Goal: Transaction & Acquisition: Subscribe to service/newsletter

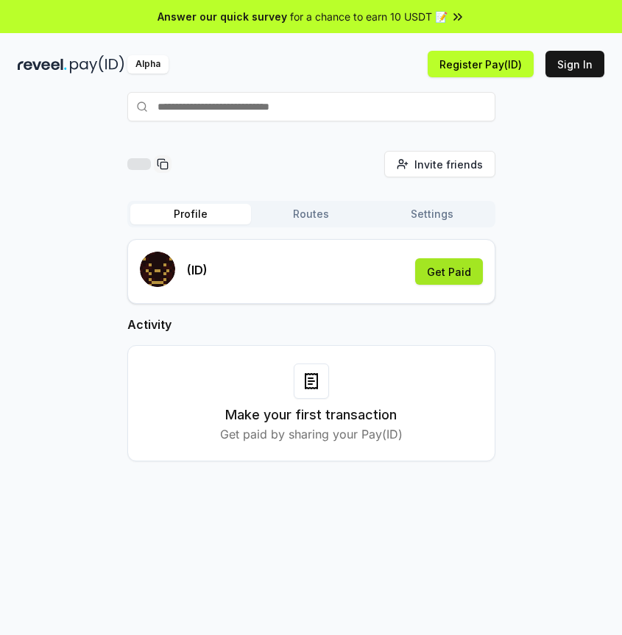
click at [453, 266] on button "Get Paid" at bounding box center [449, 271] width 68 height 26
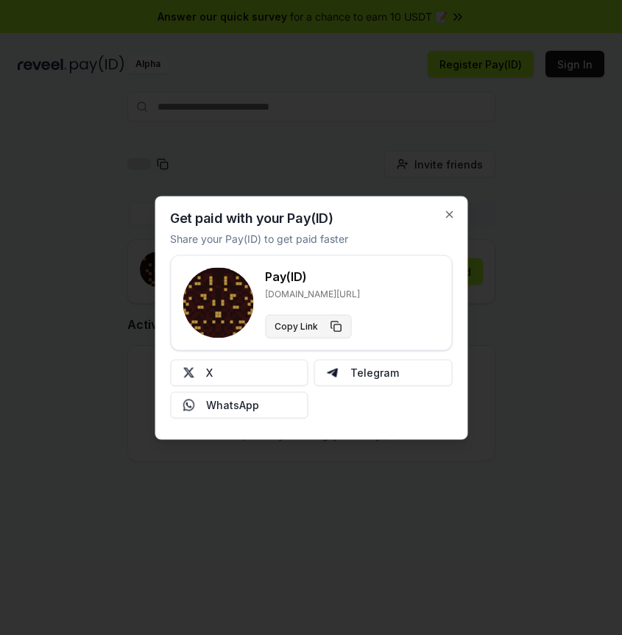
click at [341, 332] on button "Copy Link" at bounding box center [308, 326] width 86 height 24
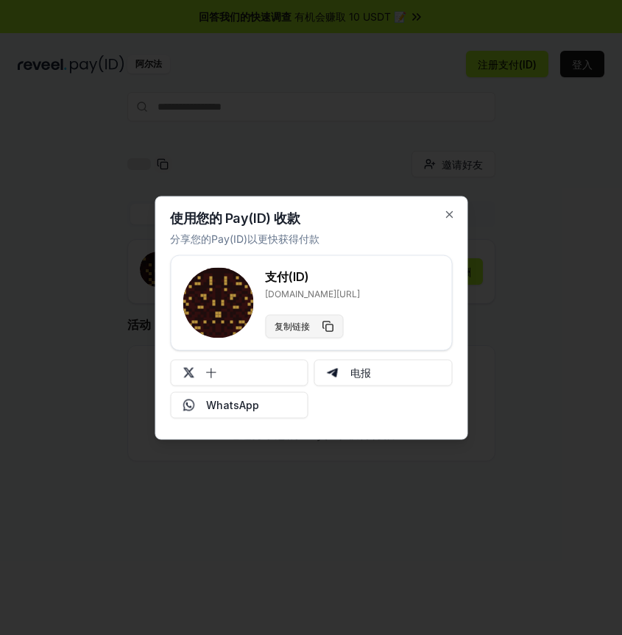
click at [321, 324] on button "复制链接" at bounding box center [304, 326] width 78 height 24
click at [510, 314] on div at bounding box center [311, 317] width 622 height 635
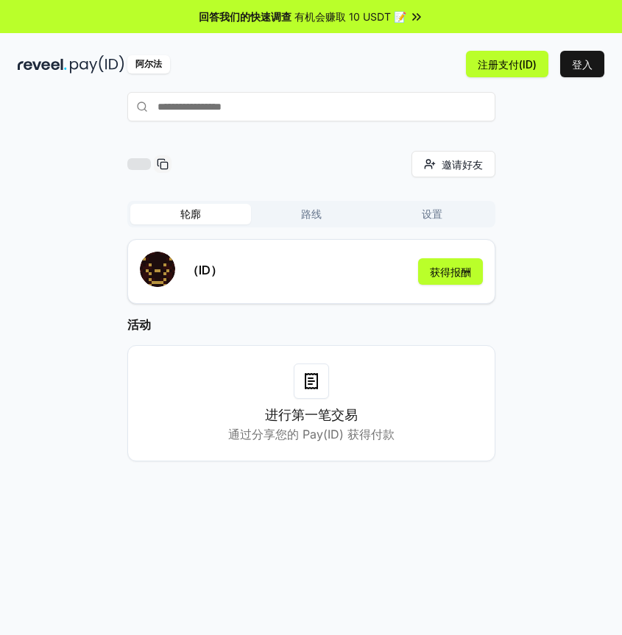
click at [293, 102] on input "text" at bounding box center [311, 106] width 368 height 29
click at [462, 269] on font "获得报酬" at bounding box center [450, 272] width 41 height 13
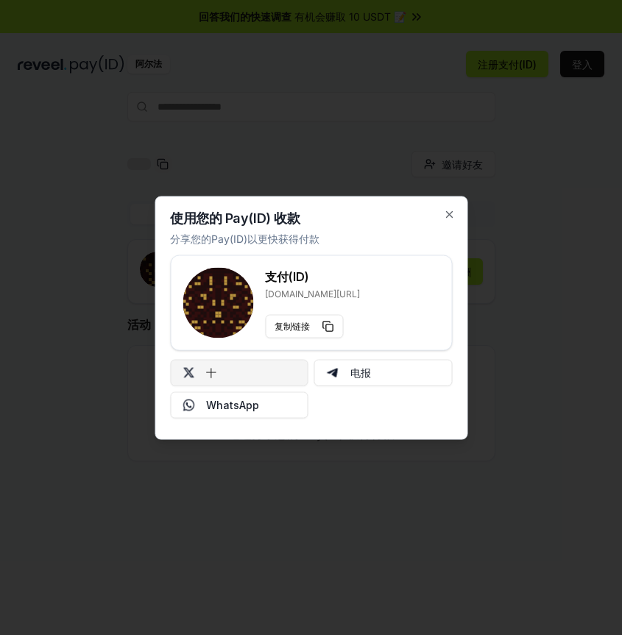
click at [268, 369] on button "十" at bounding box center [239, 372] width 138 height 26
click at [444, 213] on icon "button" at bounding box center [449, 214] width 12 height 12
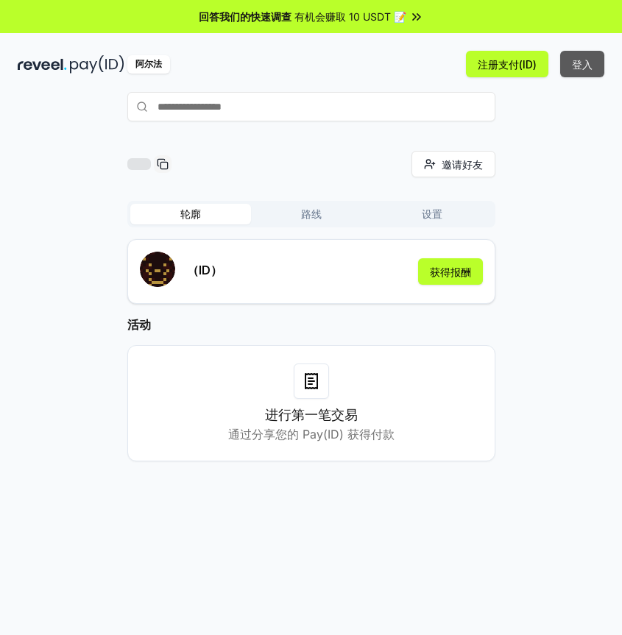
click at [578, 65] on font "登入" at bounding box center [582, 64] width 21 height 13
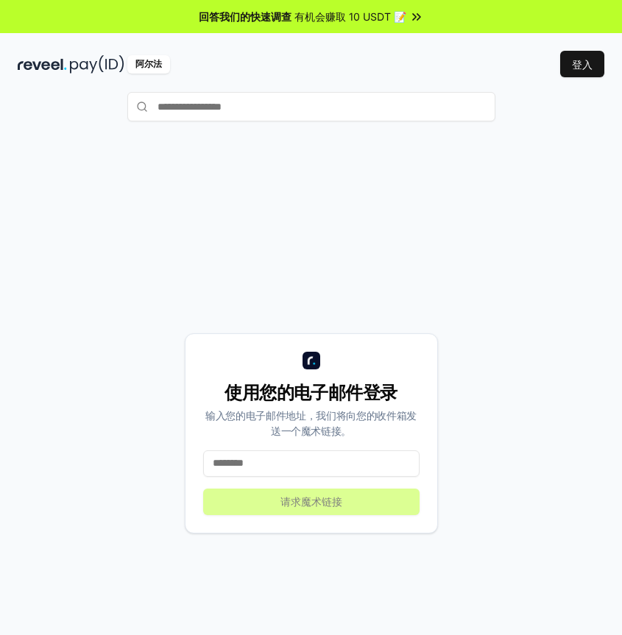
click at [361, 109] on input "text" at bounding box center [311, 106] width 368 height 29
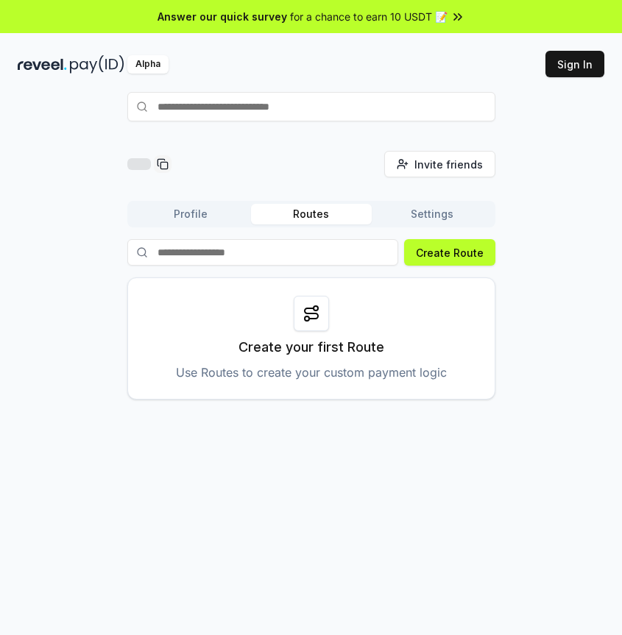
click at [284, 105] on input "text" at bounding box center [311, 106] width 368 height 29
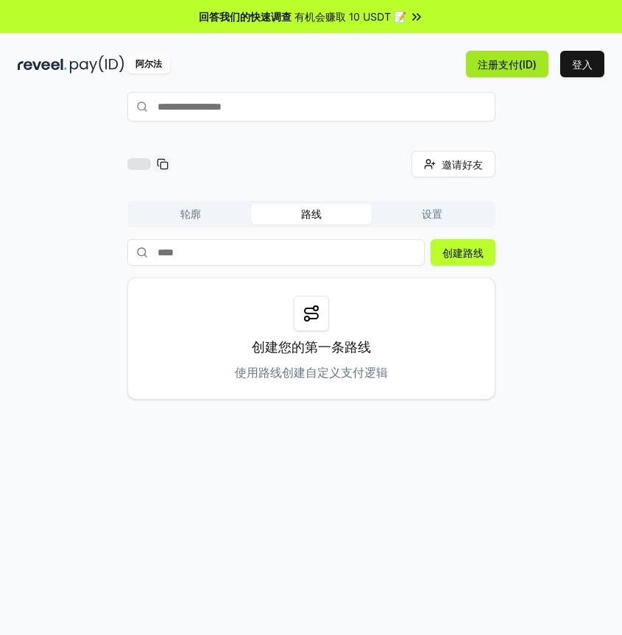
click at [534, 71] on font "注册支付(ID)" at bounding box center [506, 64] width 59 height 15
